Goal: Information Seeking & Learning: Learn about a topic

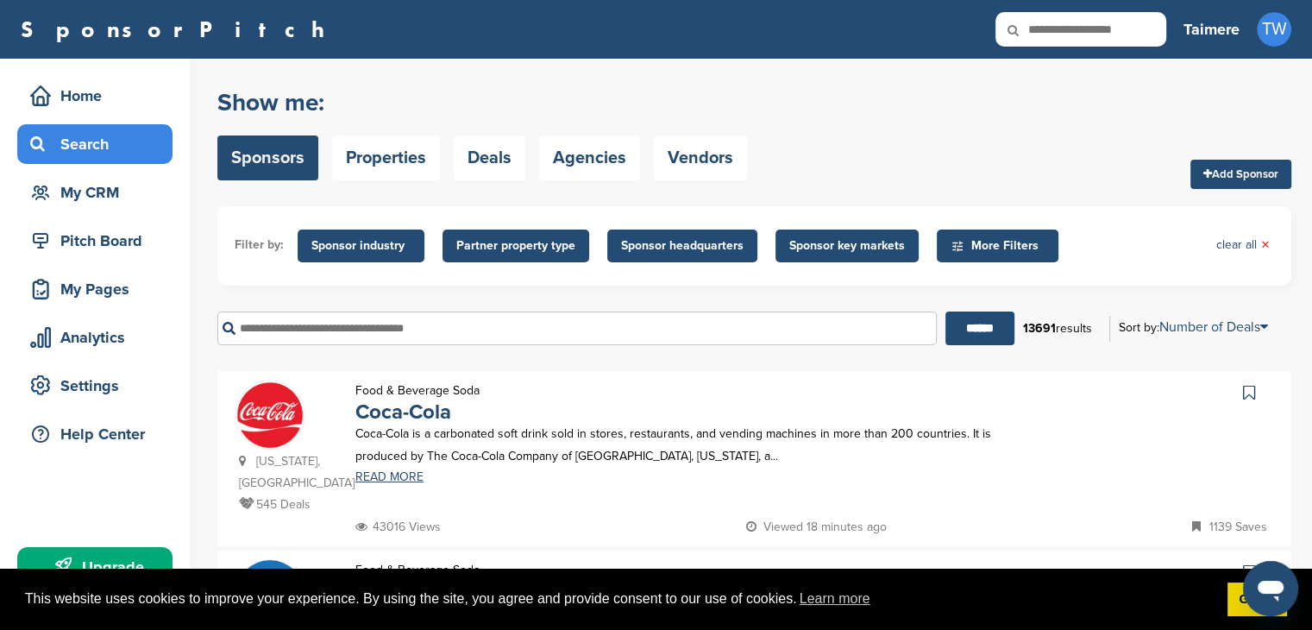
click at [1006, 244] on span "More Filters" at bounding box center [1000, 245] width 99 height 19
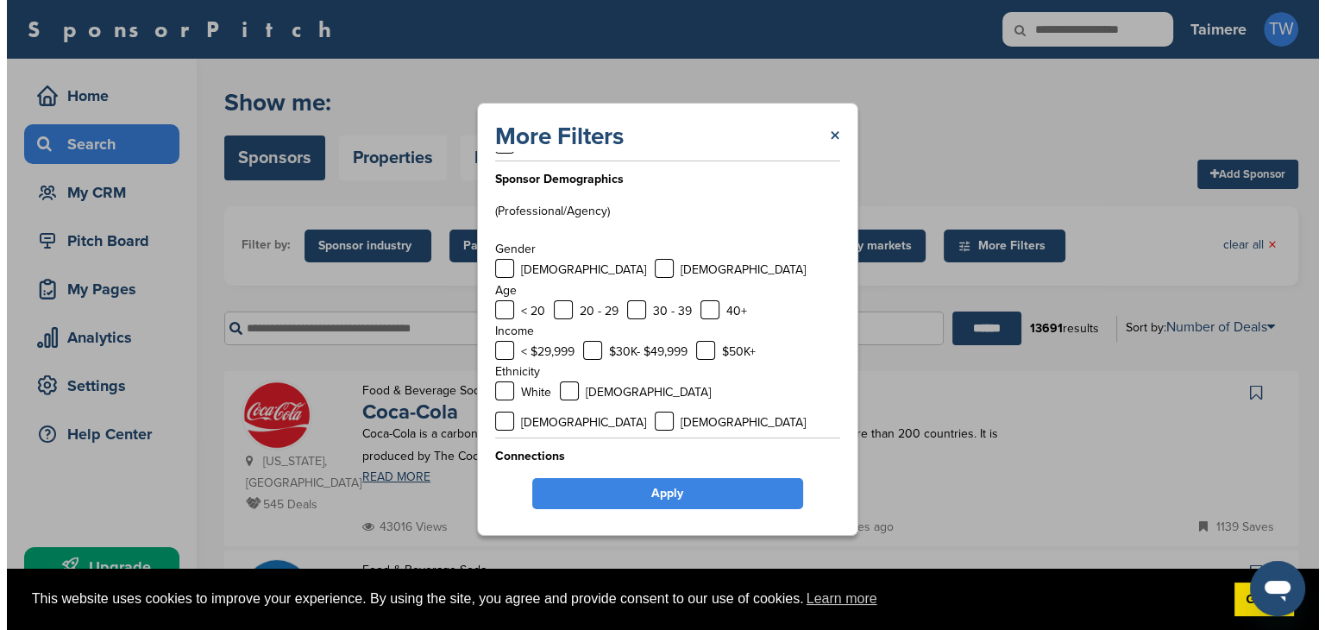
scroll to position [60, 0]
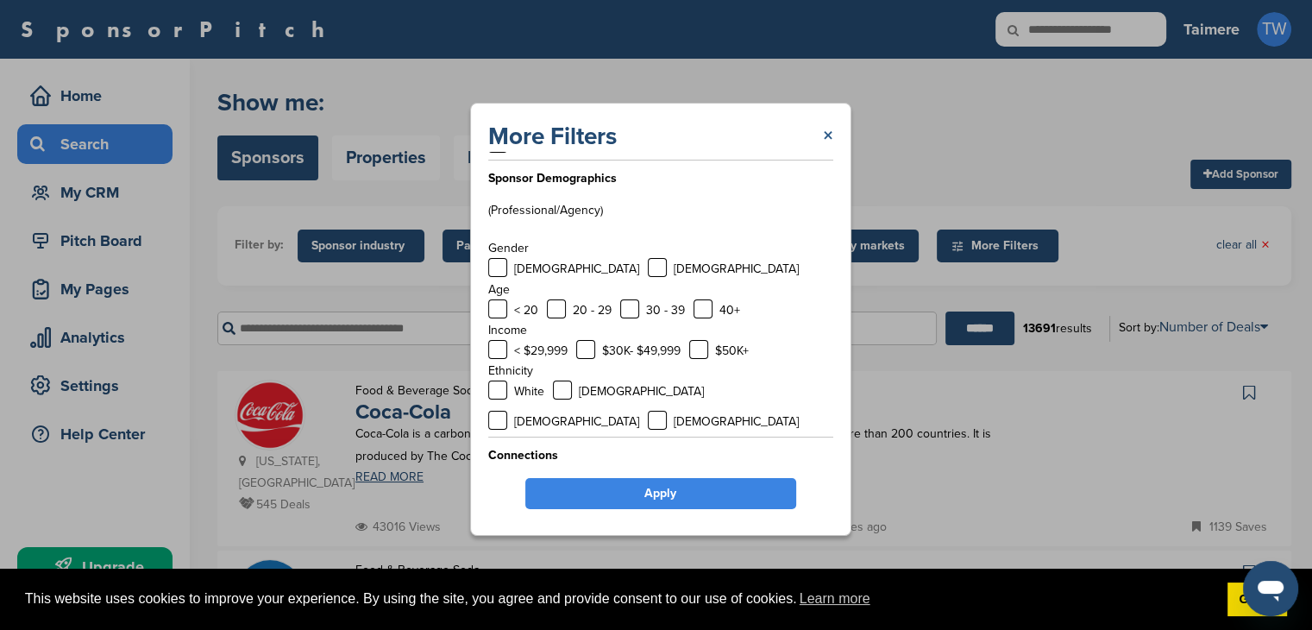
click at [826, 131] on link "×" at bounding box center [828, 136] width 10 height 31
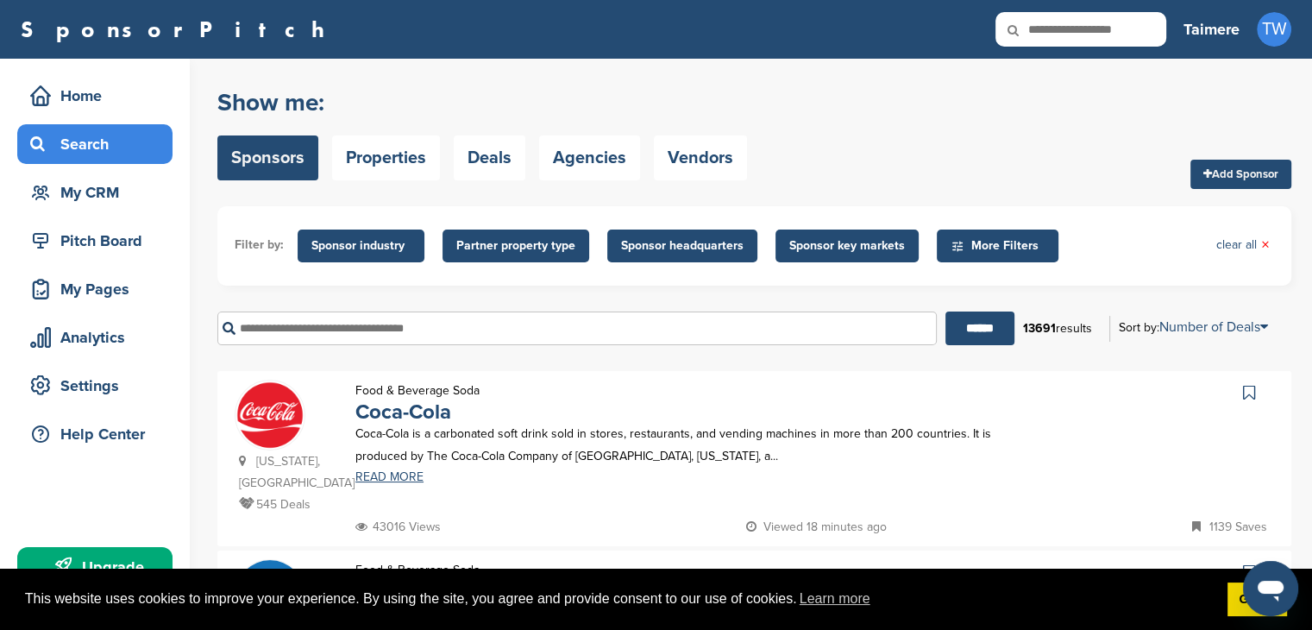
click at [840, 246] on span "Sponsor key markets" at bounding box center [847, 245] width 116 height 19
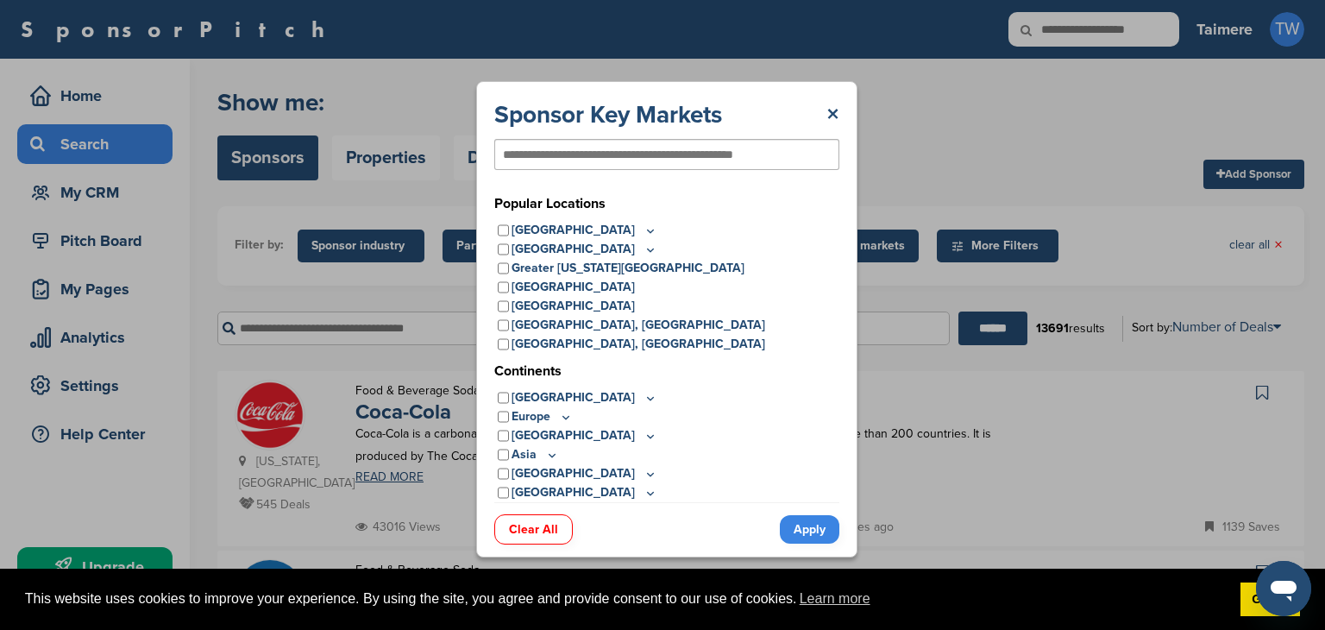
click at [644, 227] on icon at bounding box center [651, 230] width 14 height 15
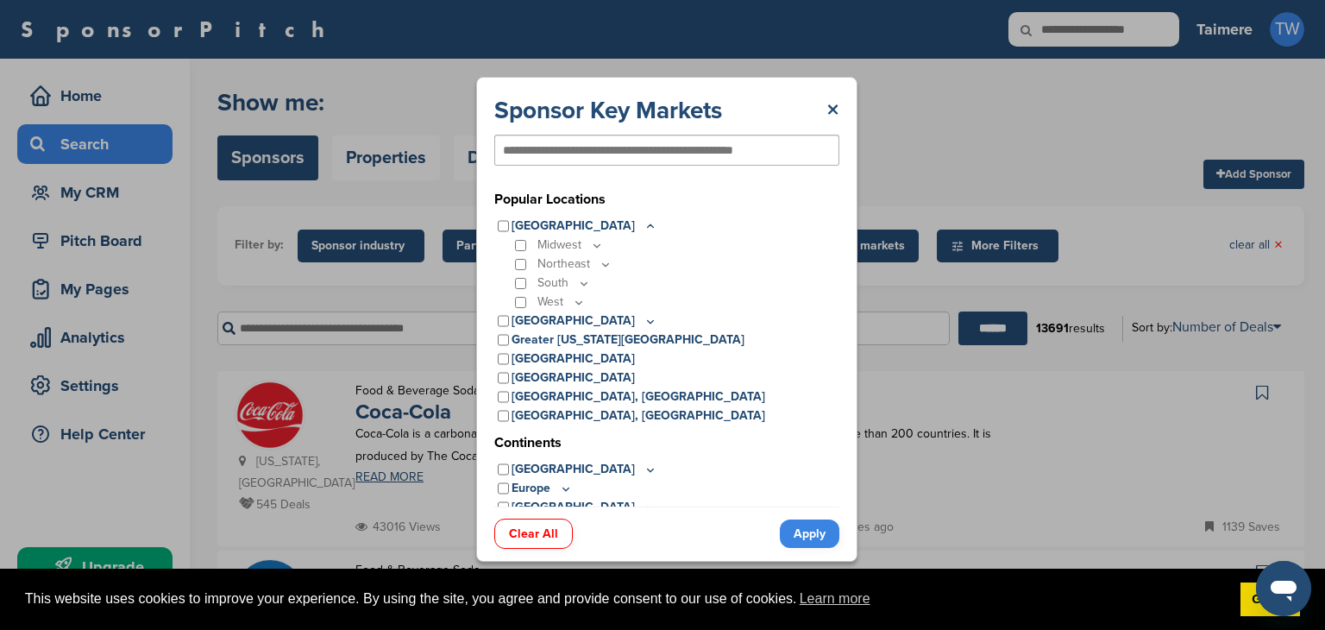
click at [588, 279] on icon at bounding box center [584, 283] width 14 height 15
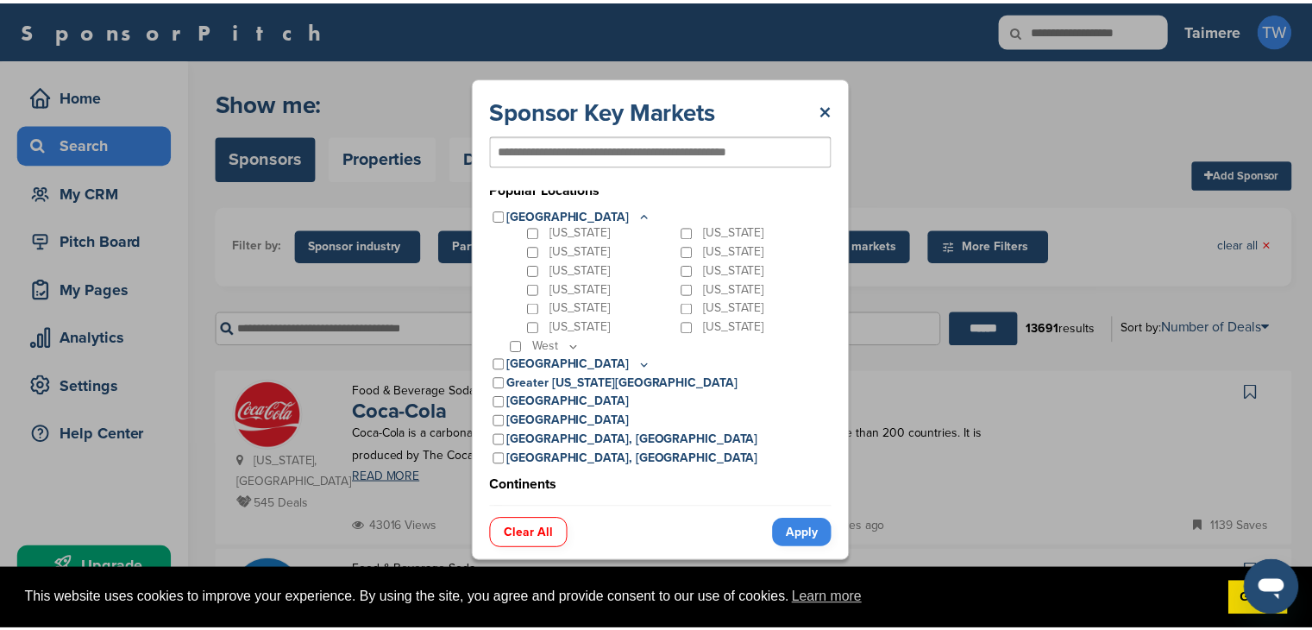
scroll to position [0, 0]
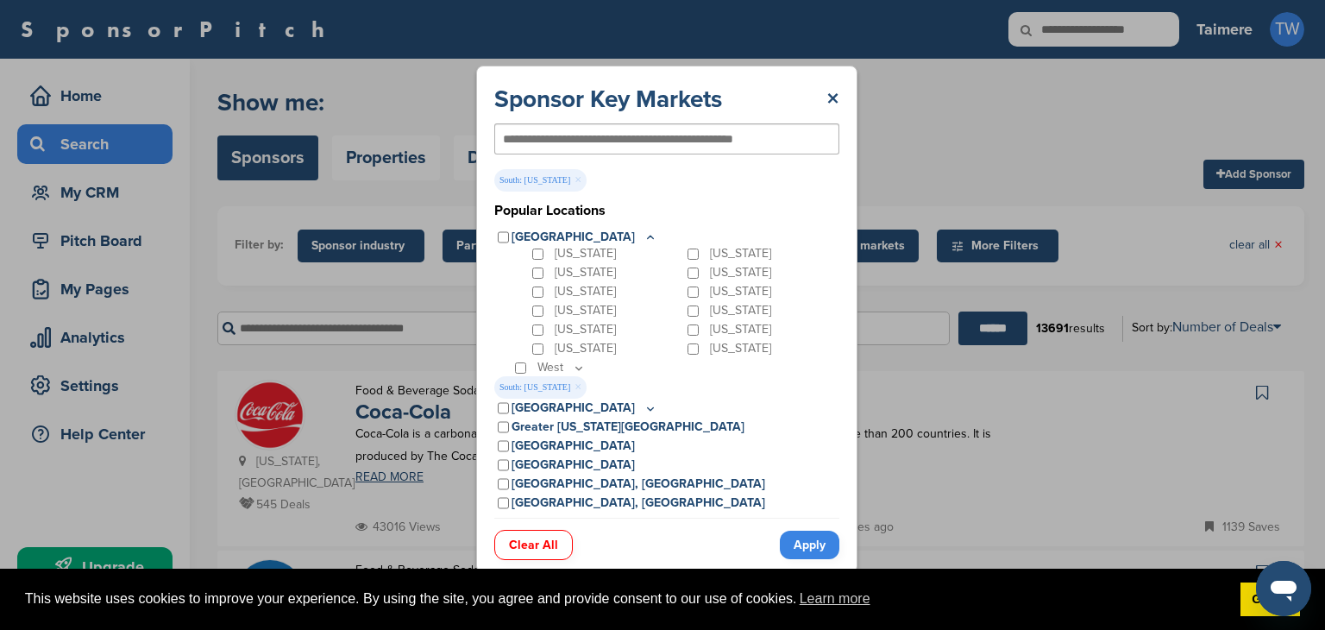
click at [827, 536] on link "Apply" at bounding box center [810, 545] width 60 height 28
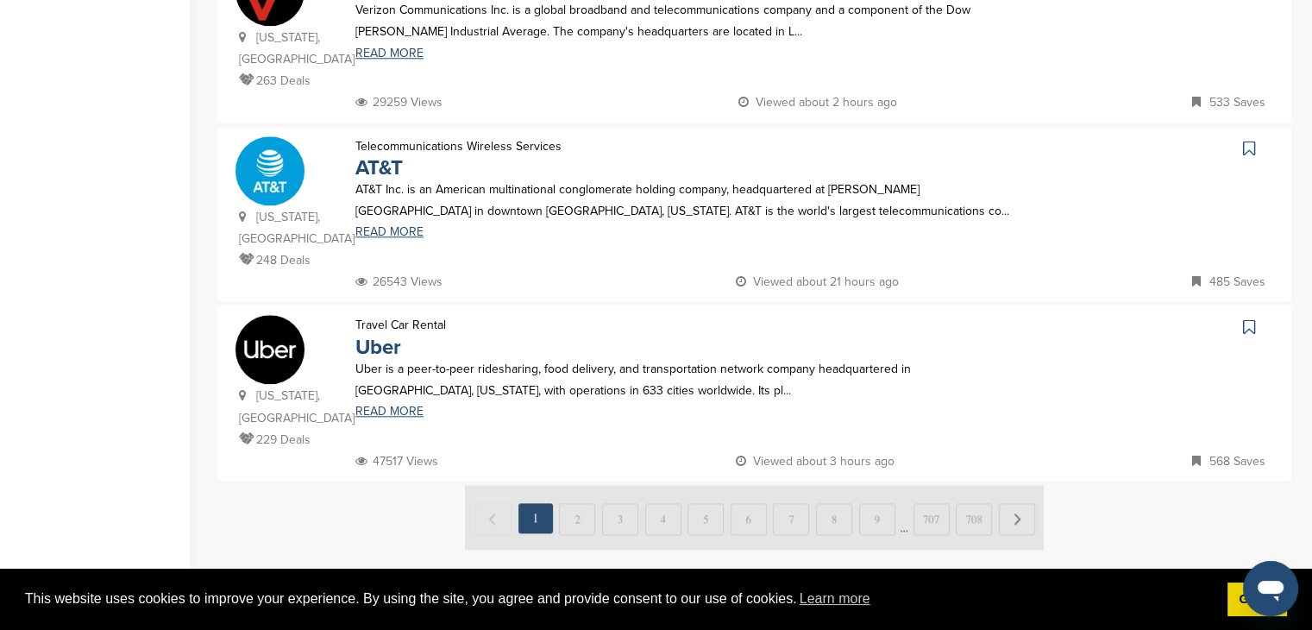
scroll to position [1726, 0]
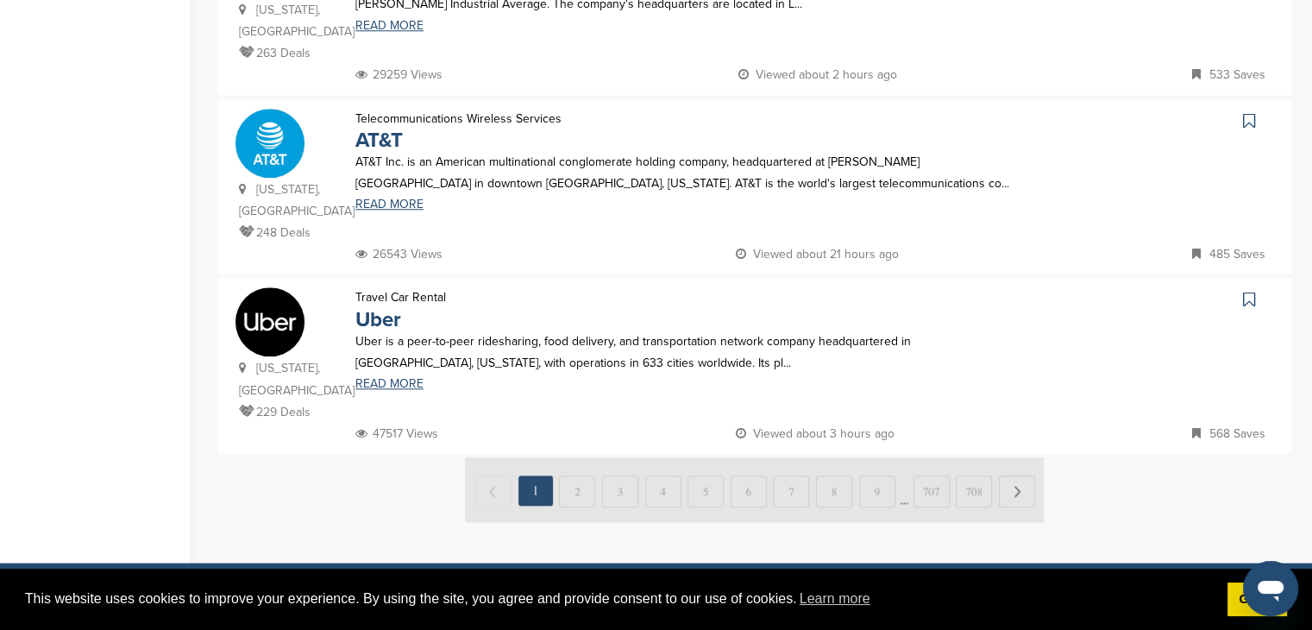
click at [583, 457] on img at bounding box center [754, 489] width 579 height 65
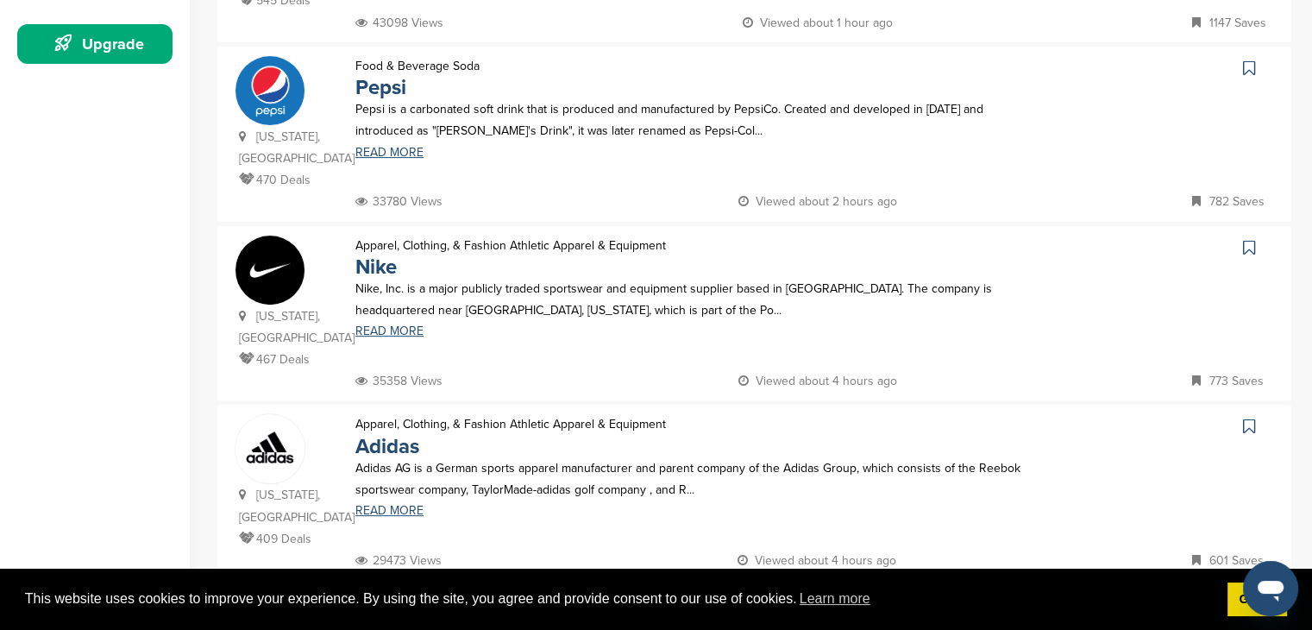
scroll to position [418, 0]
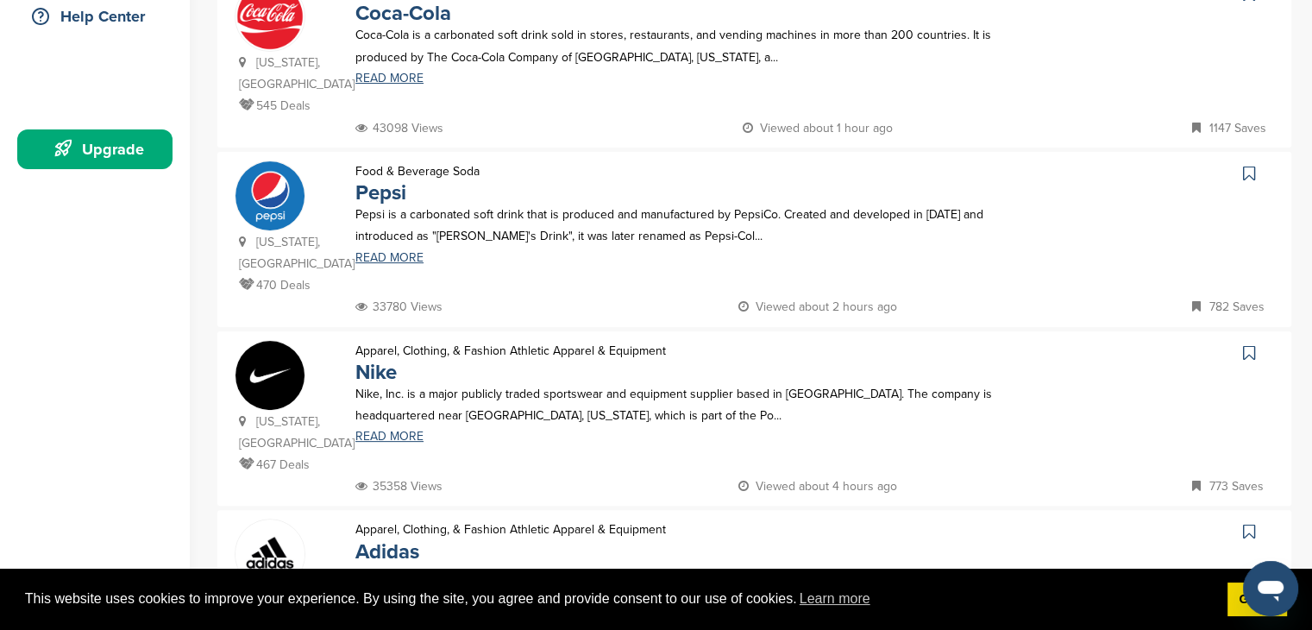
click at [404, 405] on p "Nike, Inc. is a major publicly traded sportswear and equipment supplier based i…" at bounding box center [689, 404] width 668 height 43
click at [407, 431] on link "READ MORE" at bounding box center [689, 437] width 668 height 12
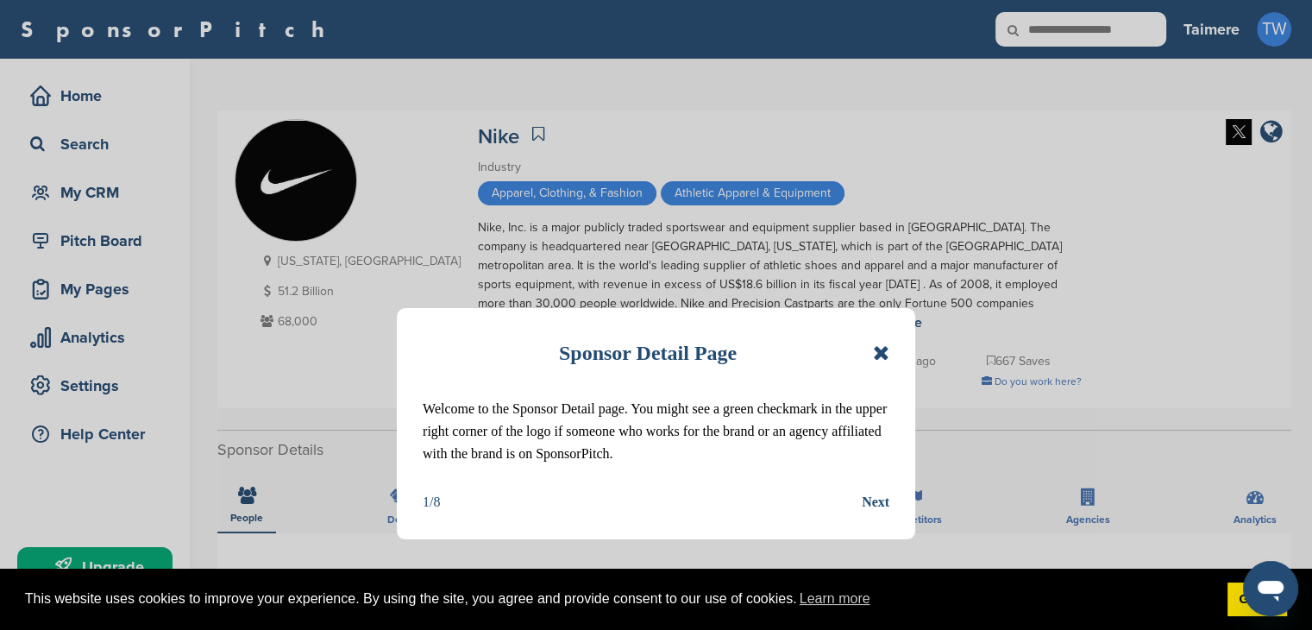
click at [880, 346] on icon at bounding box center [881, 353] width 16 height 21
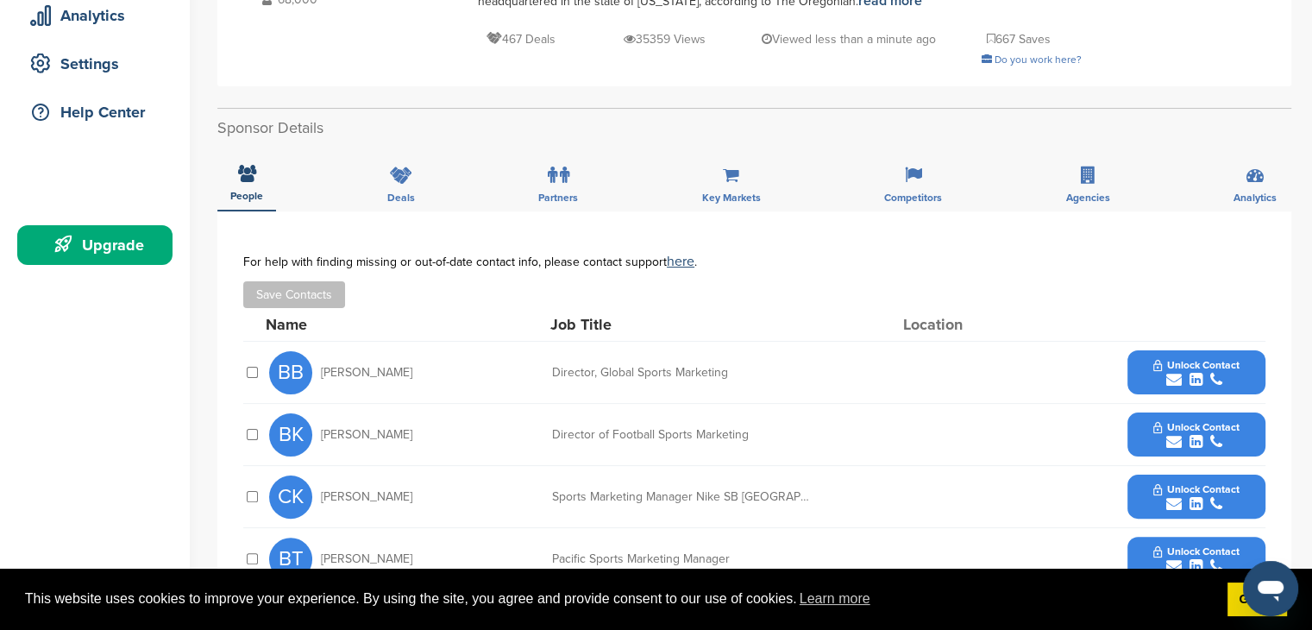
scroll to position [259, 0]
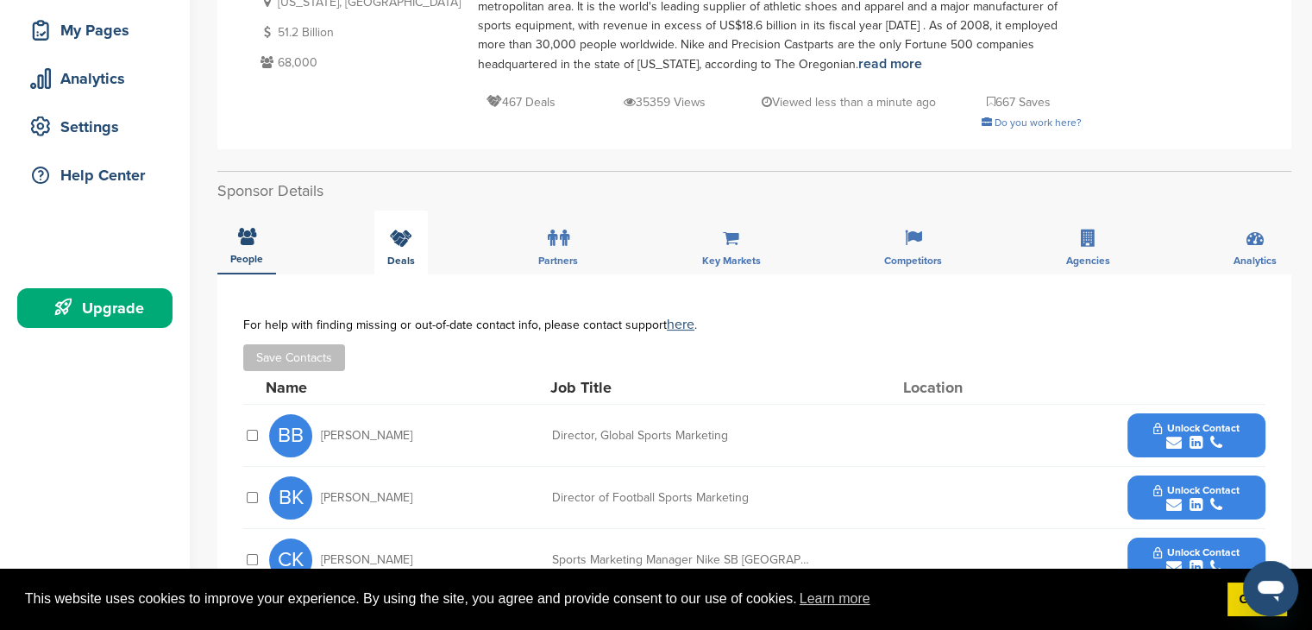
click at [383, 238] on div "Deals" at bounding box center [400, 243] width 53 height 64
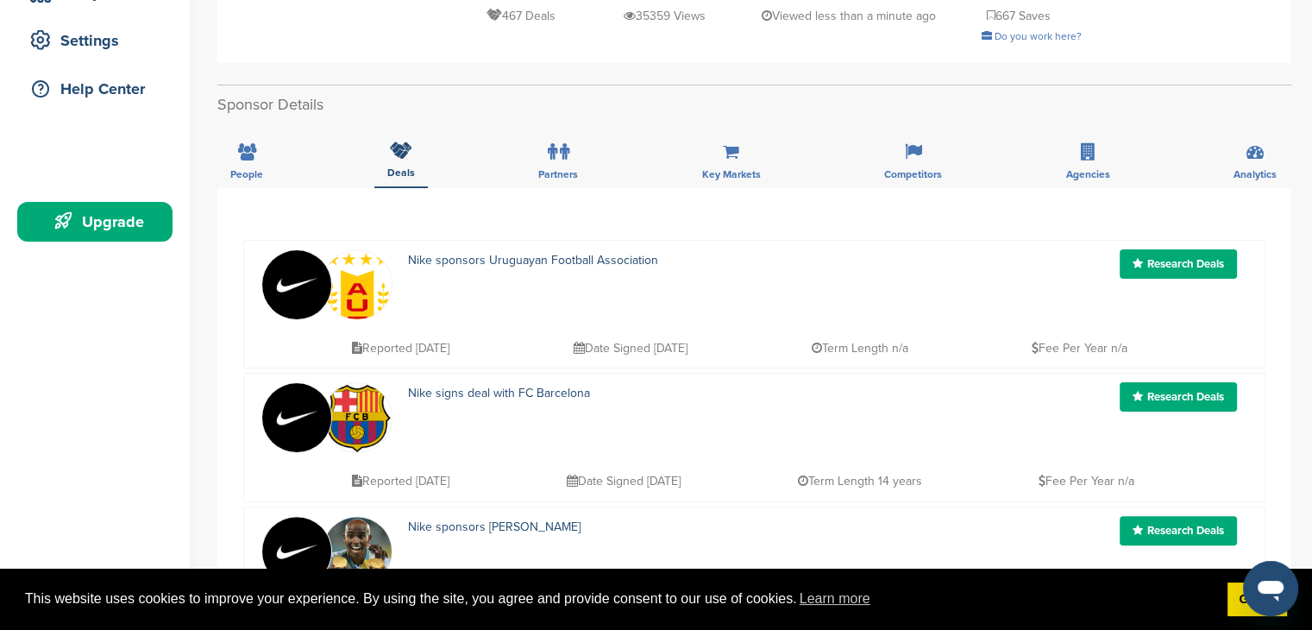
scroll to position [0, 0]
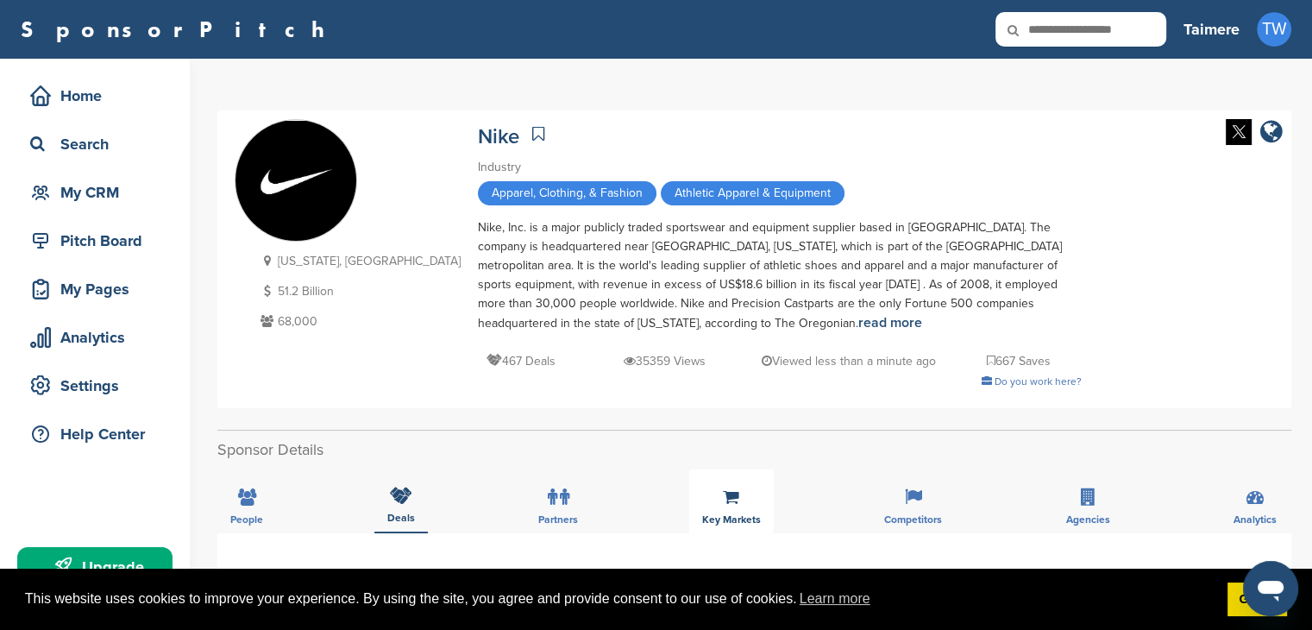
click at [732, 500] on icon at bounding box center [731, 496] width 16 height 17
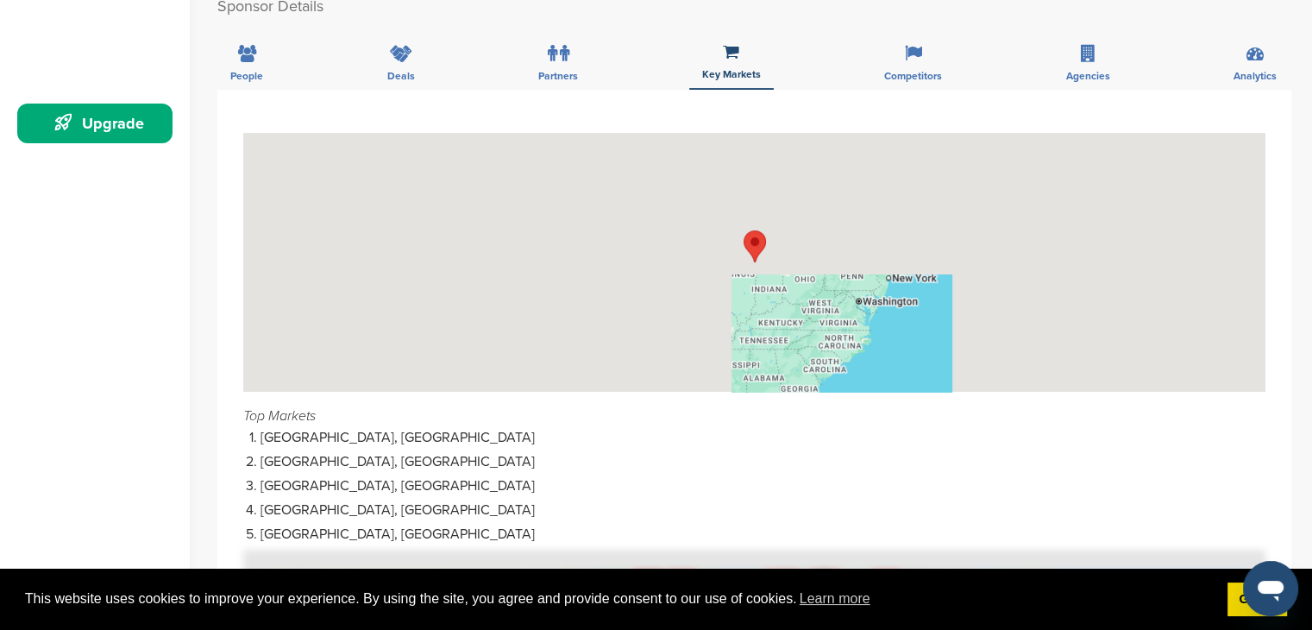
scroll to position [431, 0]
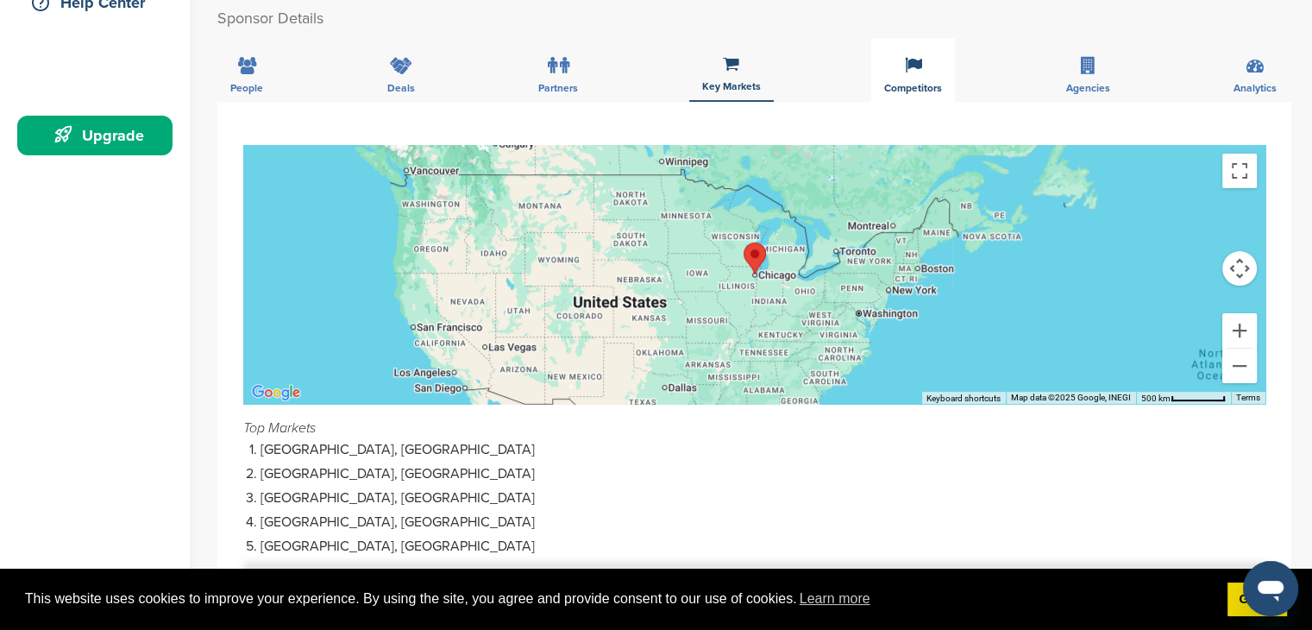
click at [263, 87] on span "Competitors" at bounding box center [246, 88] width 33 height 10
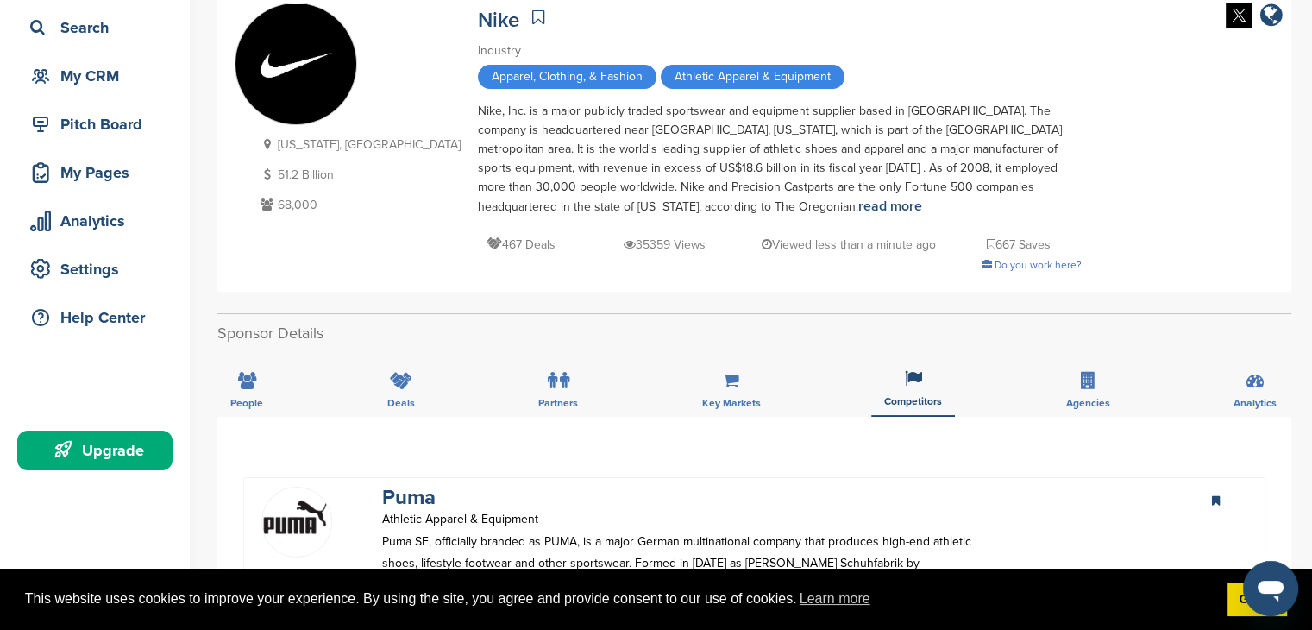
scroll to position [86, 0]
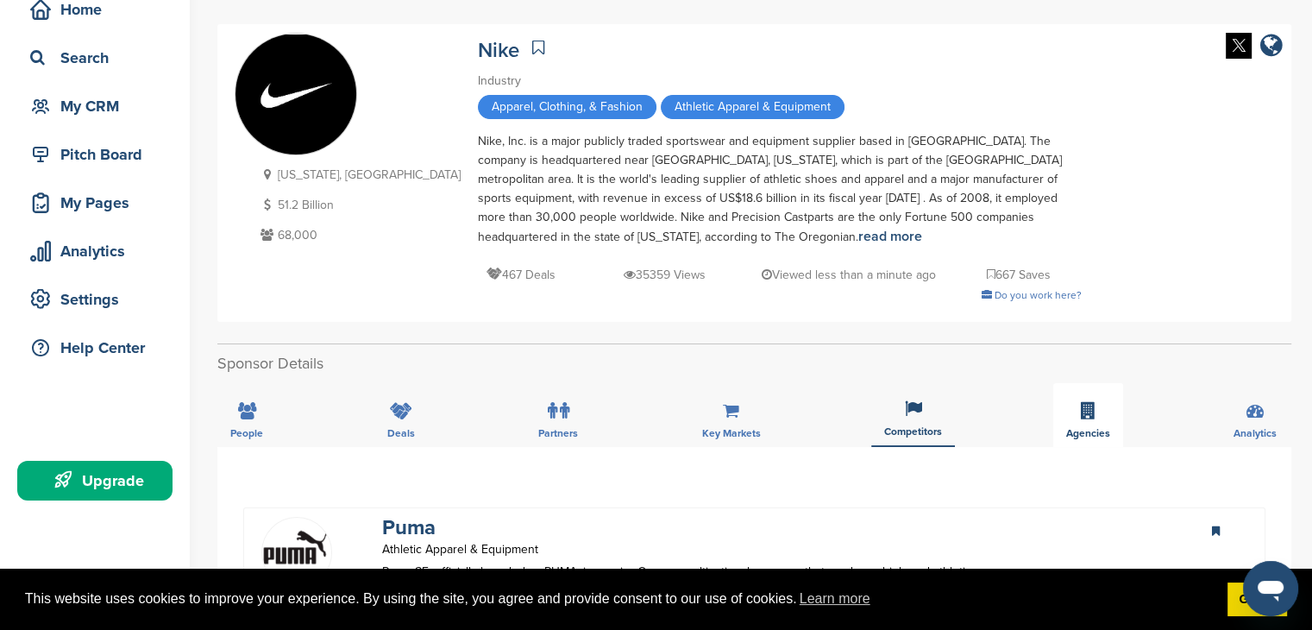
click at [1088, 421] on div "Agencies" at bounding box center [1088, 415] width 70 height 64
